Goal: Task Accomplishment & Management: Manage account settings

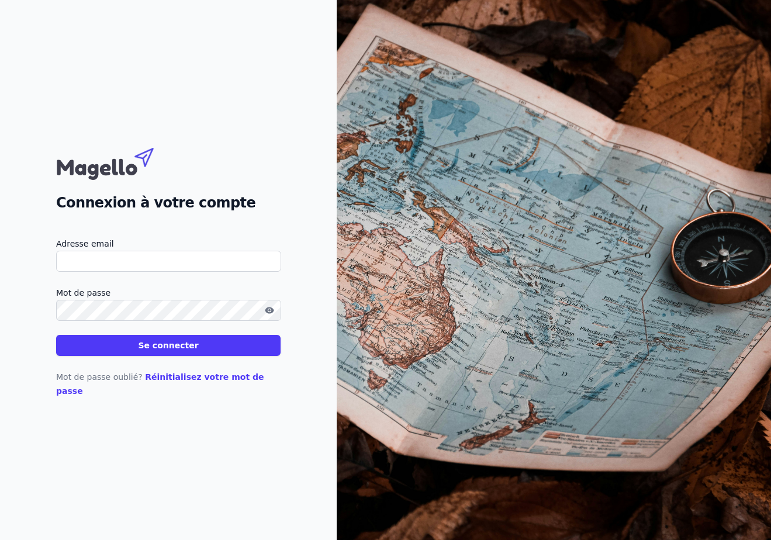
type input "[EMAIL_ADDRESS][DOMAIN_NAME]"
click at [168, 352] on button "Se connecter" at bounding box center [168, 345] width 224 height 21
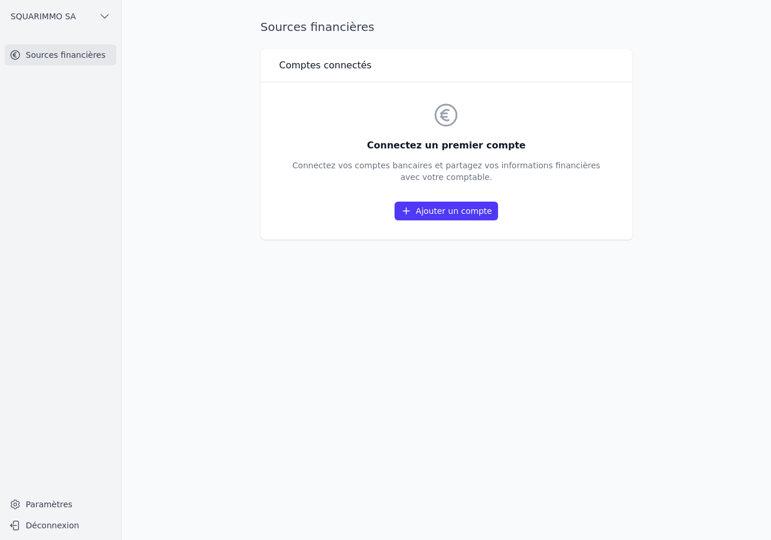
click at [461, 211] on link "Ajouter un compte" at bounding box center [446, 211] width 103 height 19
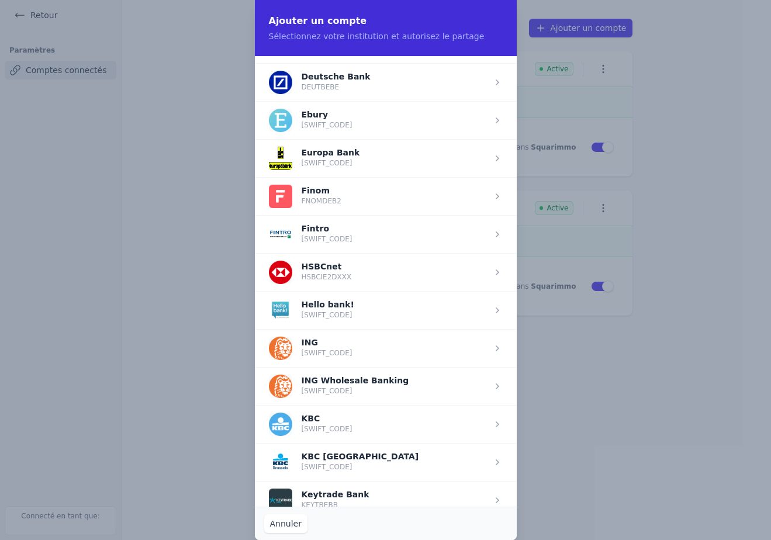
scroll to position [601, 0]
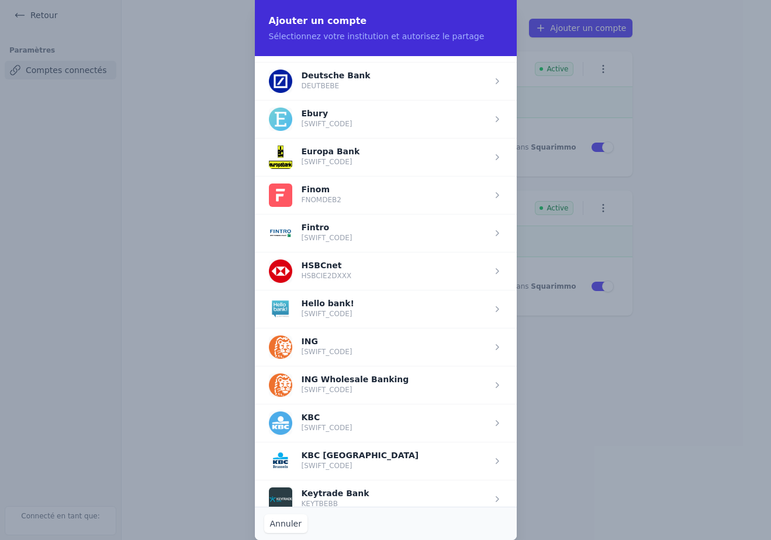
click at [358, 452] on span "button" at bounding box center [386, 461] width 262 height 38
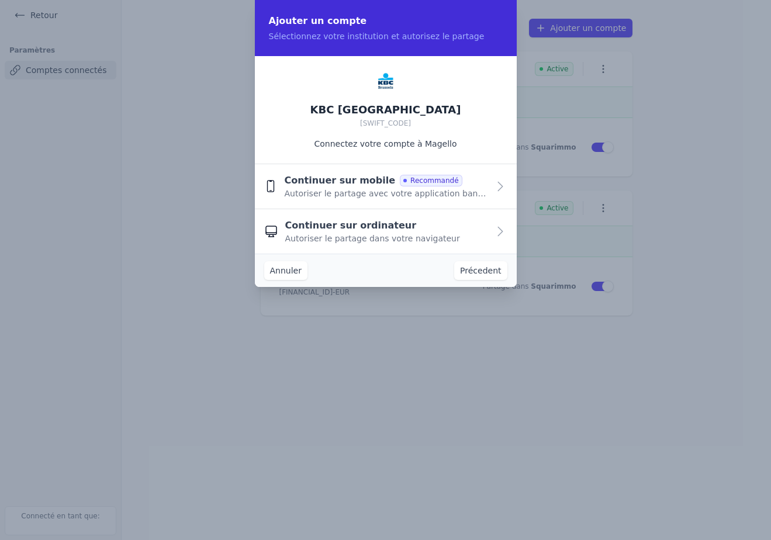
click at [358, 193] on span "Autoriser le partage avec votre application bancaire" at bounding box center [386, 194] width 204 height 12
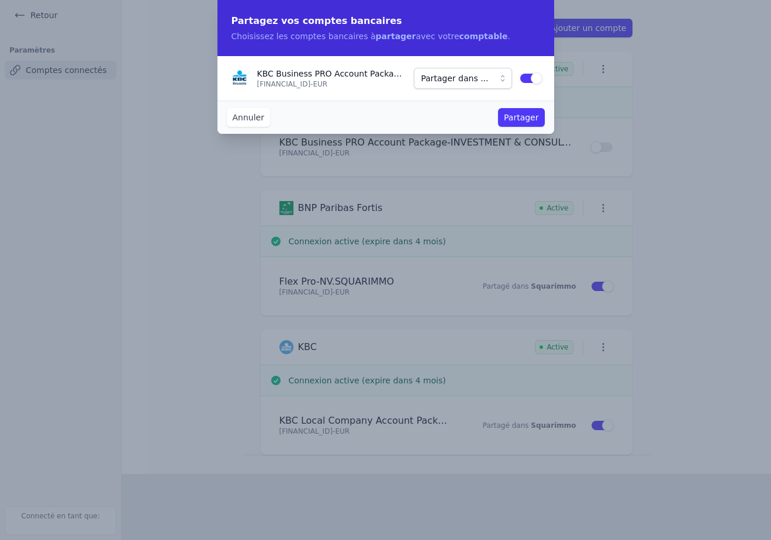
click at [525, 115] on button "Partager" at bounding box center [521, 117] width 46 height 19
click at [518, 120] on button "Partager" at bounding box center [521, 117] width 46 height 19
click at [493, 85] on button "Partager dans ..." at bounding box center [463, 78] width 98 height 21
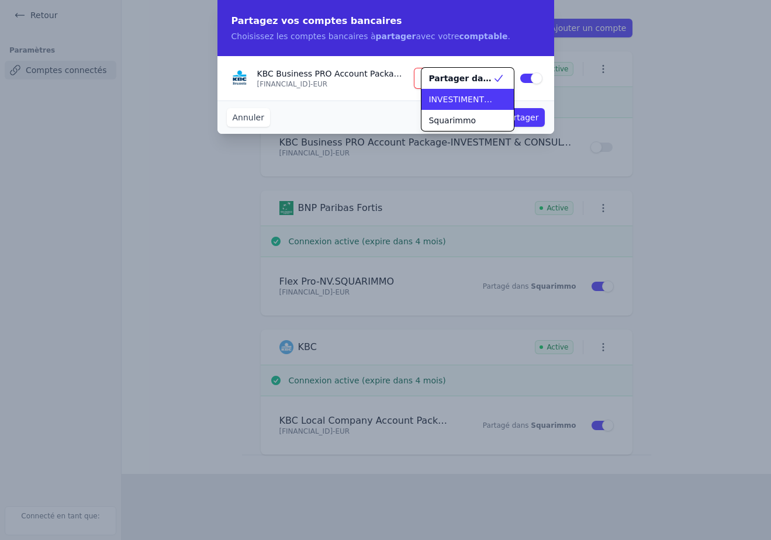
click at [456, 98] on span "INVESTIMENT & CONSULTING SERVICES SA" at bounding box center [460, 100] width 64 height 12
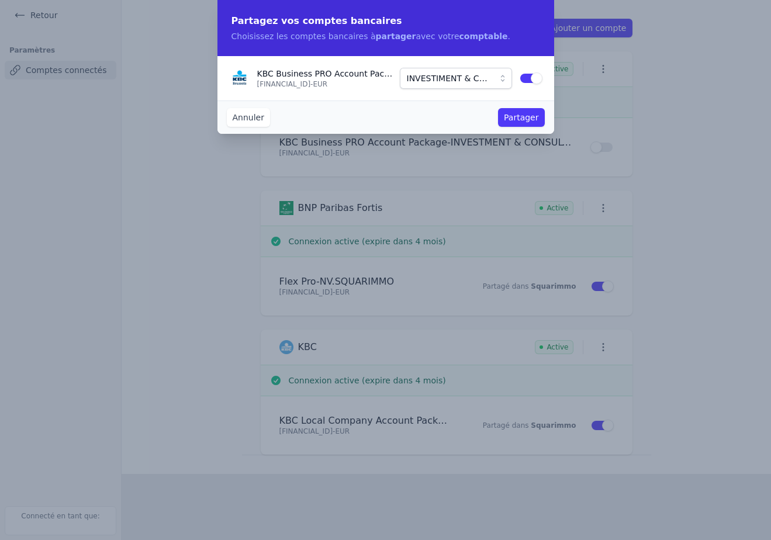
click at [524, 118] on button "Partager" at bounding box center [521, 117] width 46 height 19
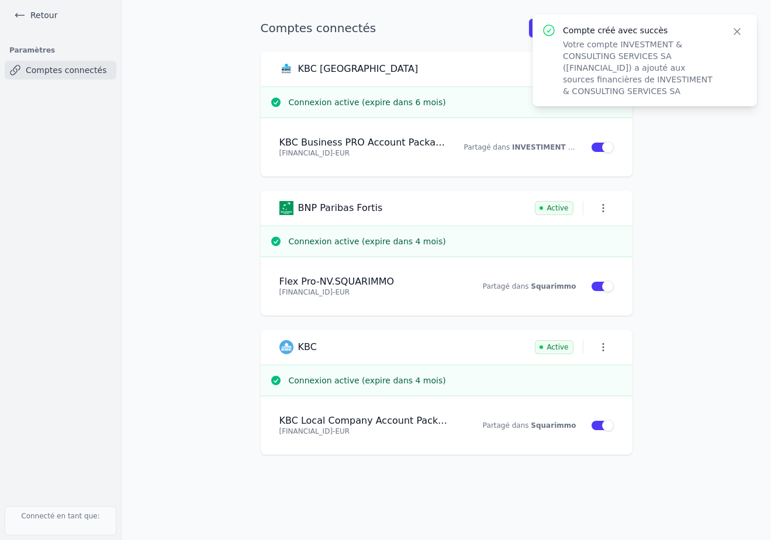
click at [738, 30] on icon "button" at bounding box center [737, 32] width 6 height 6
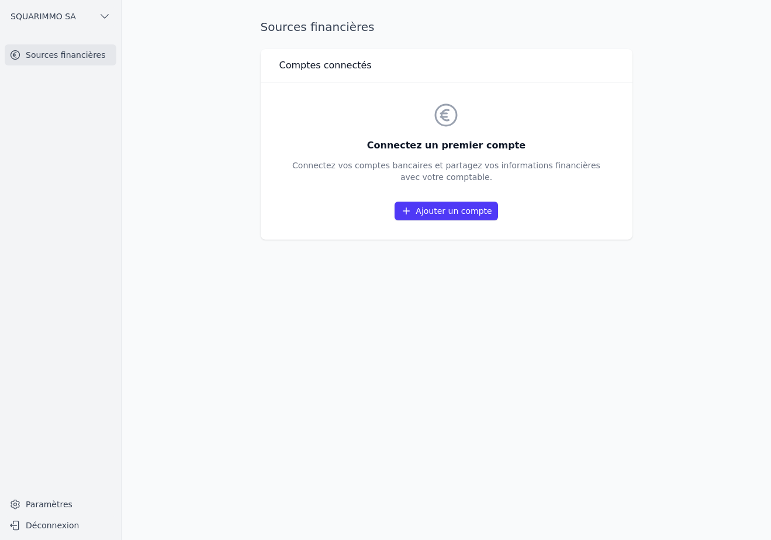
click at [444, 205] on link "Ajouter un compte" at bounding box center [446, 211] width 103 height 19
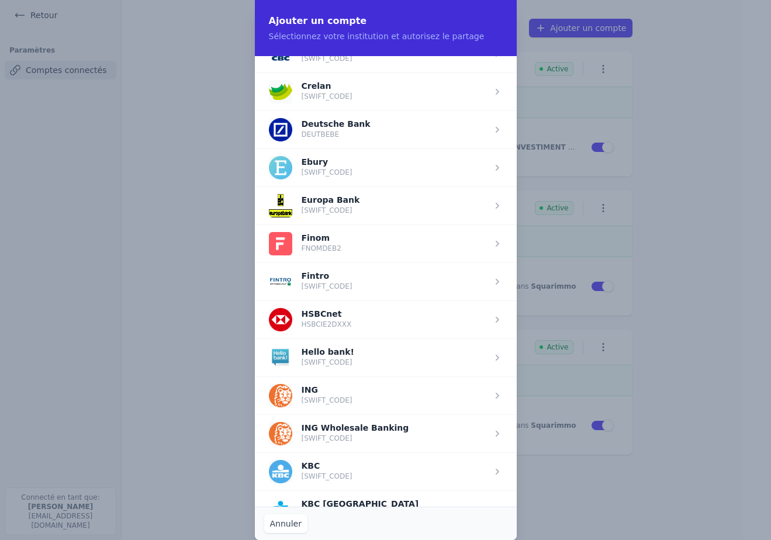
scroll to position [596, 0]
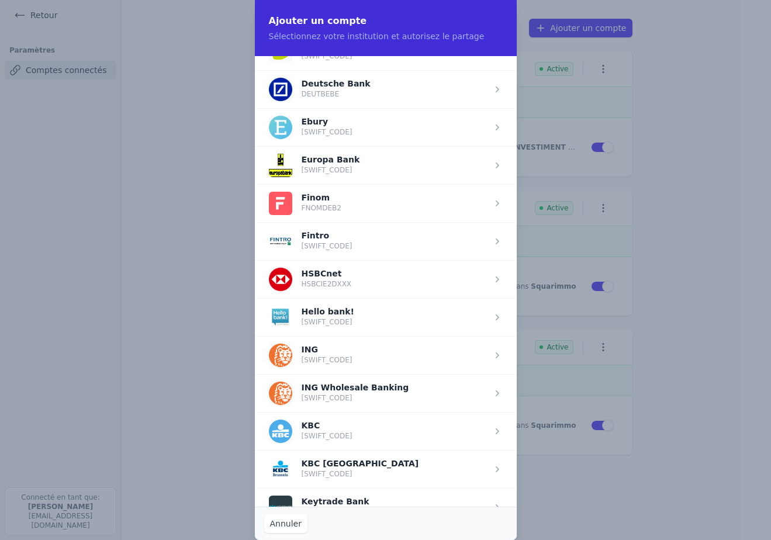
click at [345, 464] on span "button" at bounding box center [386, 469] width 262 height 38
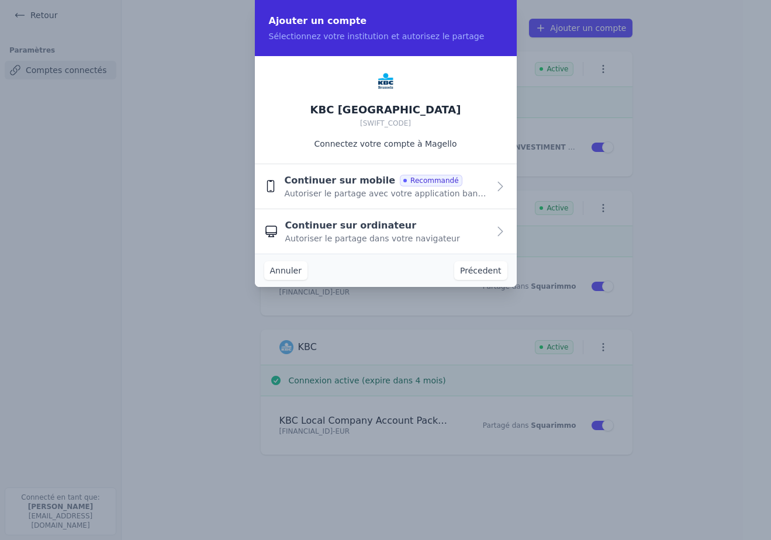
scroll to position [0, 0]
click at [373, 191] on span "Autoriser le partage avec votre application bancaire" at bounding box center [386, 194] width 204 height 12
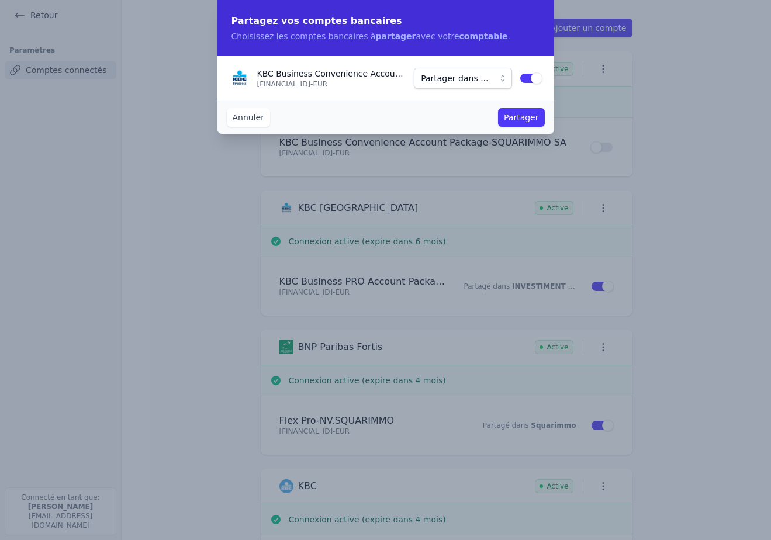
click at [459, 78] on span "Partager dans ..." at bounding box center [454, 78] width 67 height 14
click at [452, 117] on span "Squarimmo" at bounding box center [451, 121] width 47 height 12
click at [514, 113] on button "Partager" at bounding box center [521, 117] width 46 height 19
